Goal: Transaction & Acquisition: Book appointment/travel/reservation

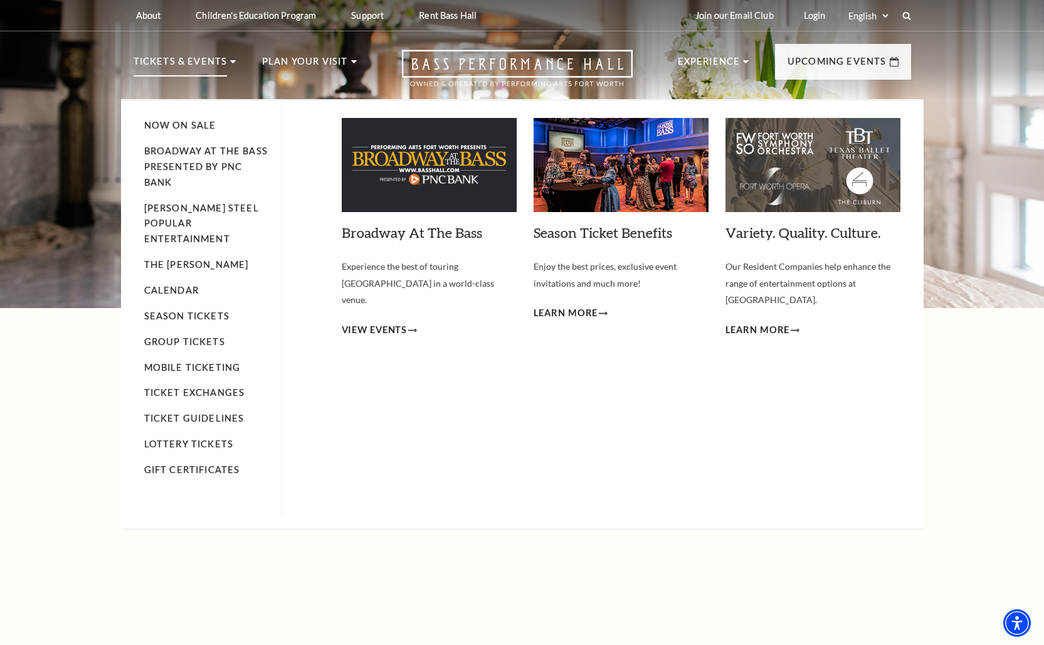
click at [177, 65] on p "Tickets & Events" at bounding box center [181, 65] width 94 height 23
click at [185, 122] on link "Now On Sale" at bounding box center [180, 125] width 72 height 11
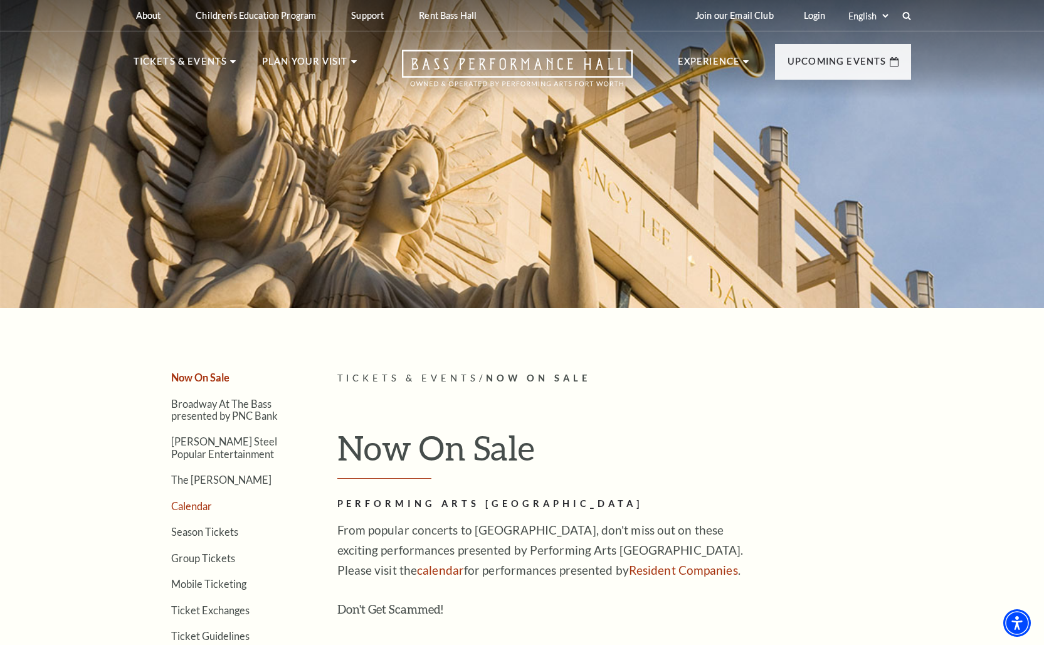
click at [201, 506] on link "Calendar" at bounding box center [191, 506] width 41 height 12
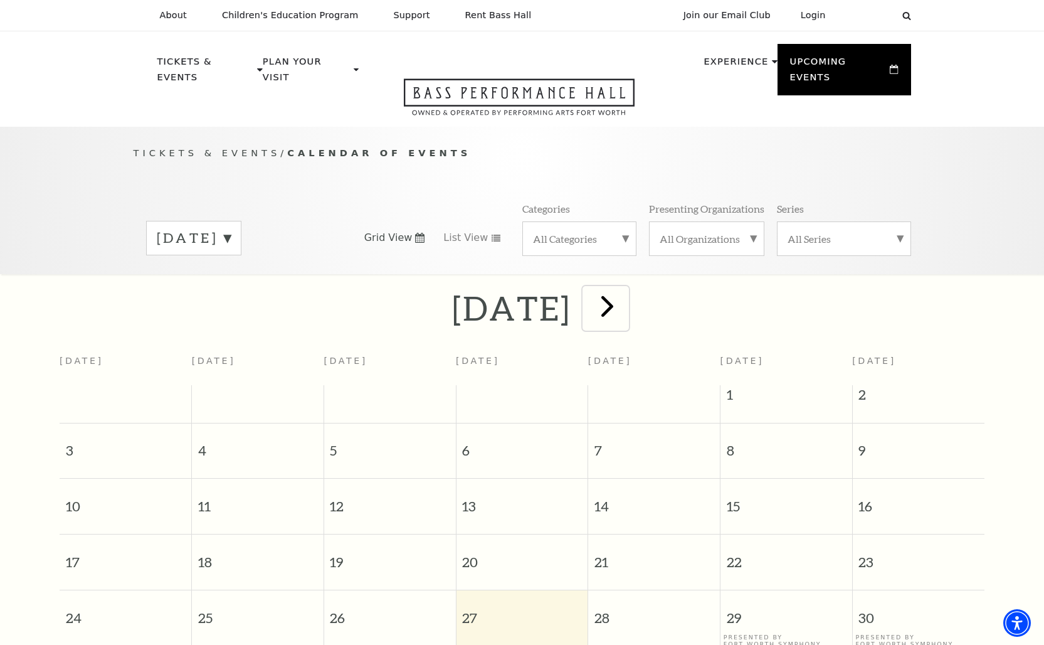
click at [625, 288] on span "next" at bounding box center [608, 306] width 36 height 36
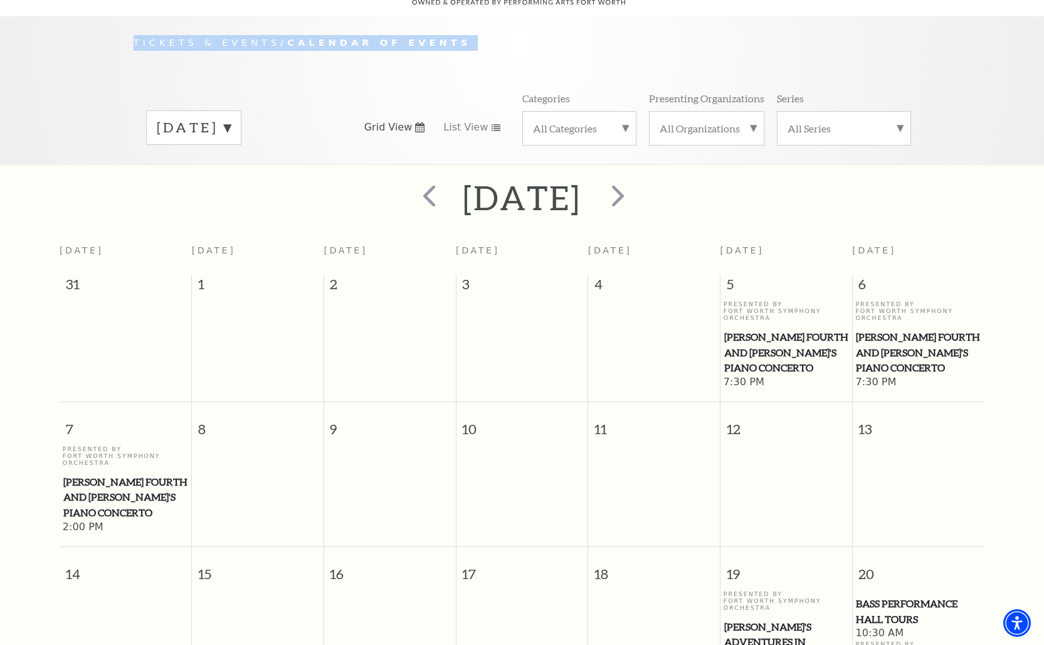
scroll to position [111, 0]
drag, startPoint x: 844, startPoint y: 62, endPoint x: 1047, endPoint y: 123, distance: 212.1
click at [1044, 123] on html "Skip to main content Enable accessibility for low vision Open the accessibility…" at bounding box center [522, 211] width 1044 height 645
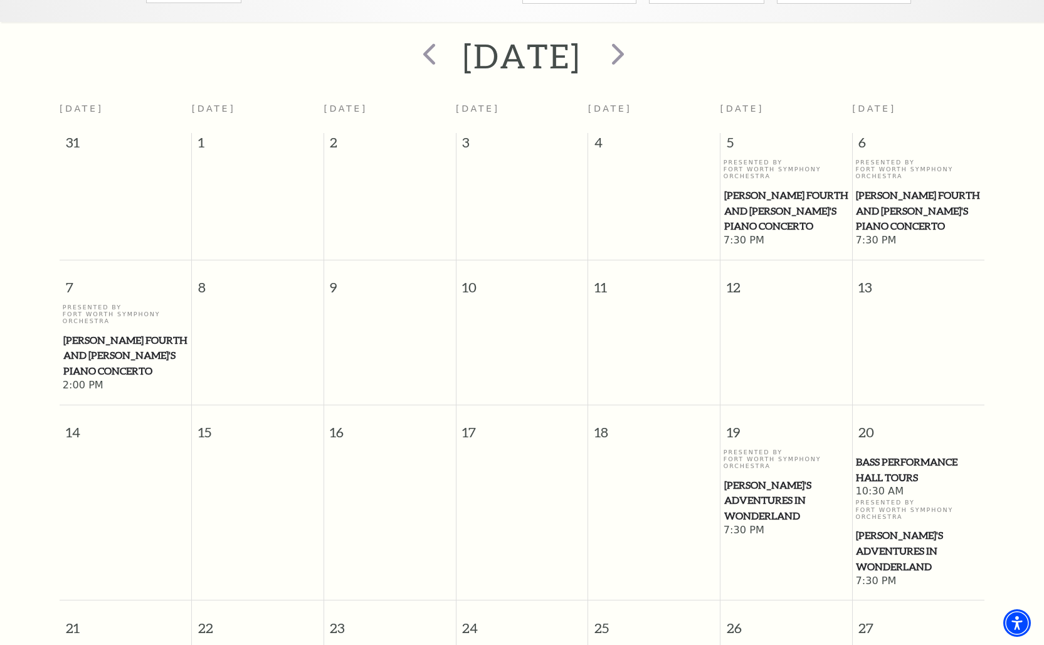
scroll to position [0, 0]
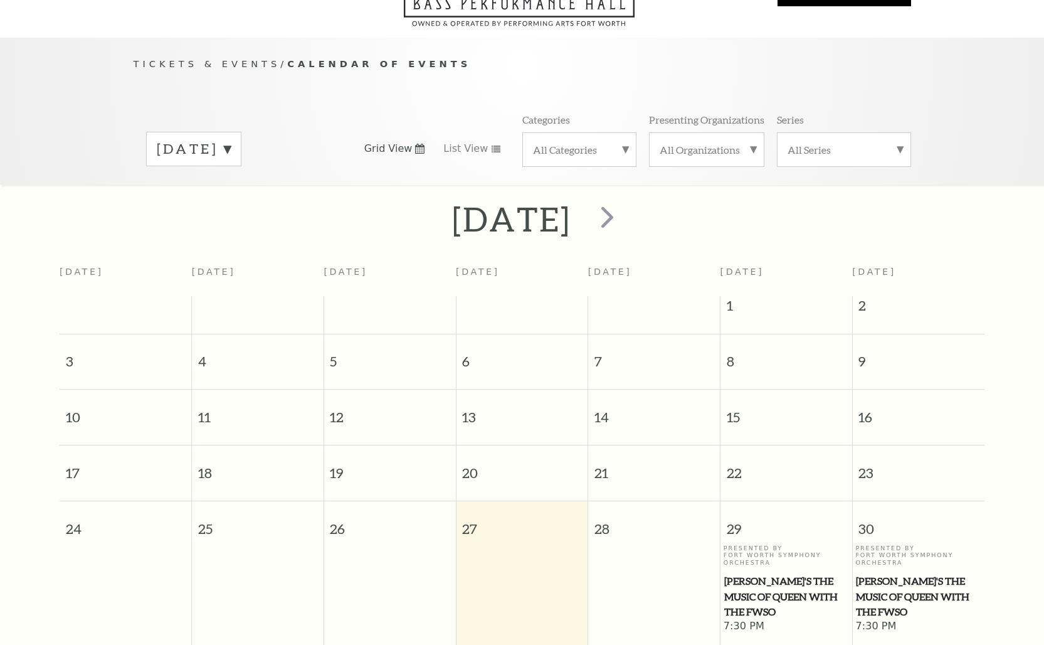
scroll to position [111, 0]
